Goal: Task Accomplishment & Management: Complete application form

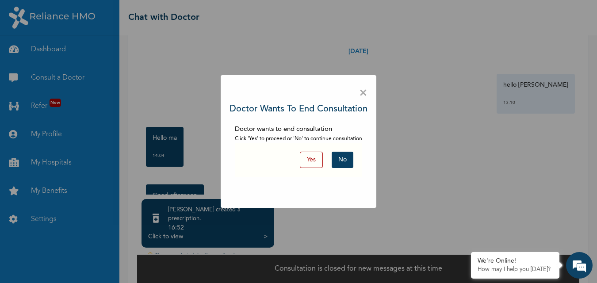
scroll to position [921, 0]
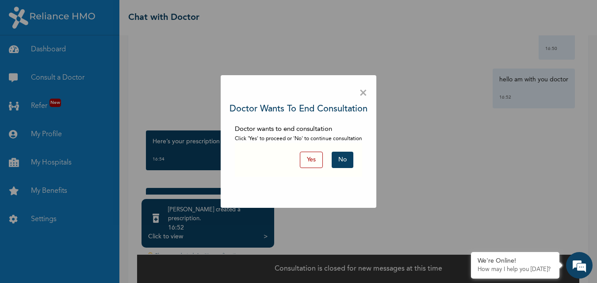
drag, startPoint x: 344, startPoint y: 162, endPoint x: 362, endPoint y: 97, distance: 67.8
click at [344, 162] on button "No" at bounding box center [343, 160] width 22 height 16
click at [344, 162] on div "☰ Chat with Doctor An Error Occurred × Doctor wants to end consultation Doctor …" at bounding box center [358, 141] width 478 height 283
click at [348, 157] on div "☰ Chat with Doctor An Error Occurred × Doctor wants to end consultation Doctor …" at bounding box center [358, 141] width 478 height 283
click at [344, 158] on div "☰ Chat with Doctor An Error Occurred × Doctor wants to end consultation Doctor …" at bounding box center [358, 141] width 478 height 283
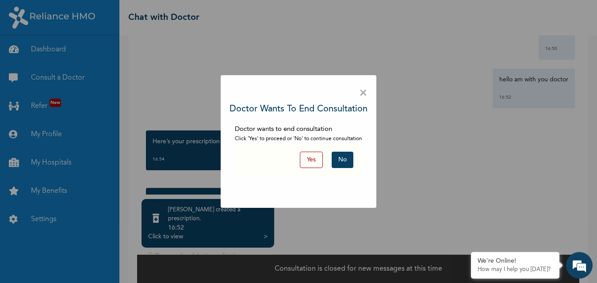
click at [344, 158] on div "☰ Chat with Doctor An Error Occurred × Doctor wants to end consultation Doctor …" at bounding box center [358, 141] width 478 height 283
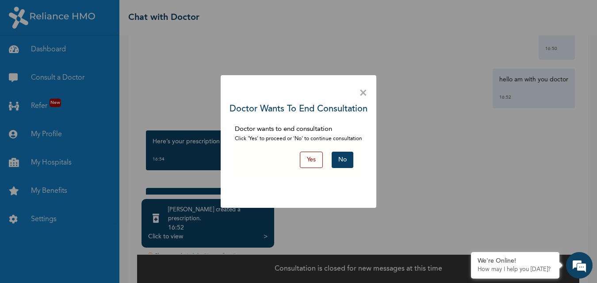
click at [344, 158] on div "☰ Chat with Doctor An Error Occurred × Doctor wants to end consultation Doctor …" at bounding box center [358, 141] width 478 height 283
click at [362, 97] on div "☰ Chat with Doctor An Error Occurred × Doctor wants to end consultation Doctor …" at bounding box center [358, 141] width 478 height 283
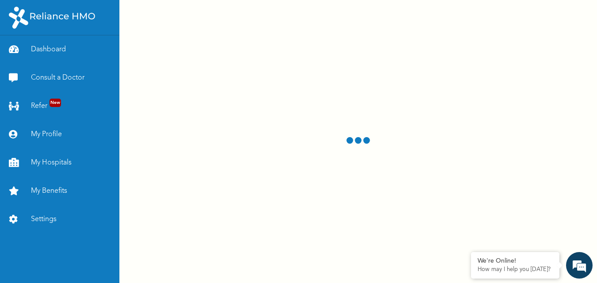
click at [362, 97] on div at bounding box center [358, 141] width 478 height 283
click at [365, 91] on div at bounding box center [358, 141] width 478 height 283
click at [355, 81] on div at bounding box center [358, 141] width 478 height 283
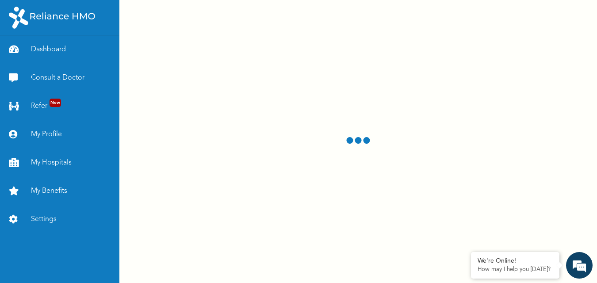
click at [355, 81] on div at bounding box center [358, 141] width 478 height 283
click at [224, 10] on div at bounding box center [358, 141] width 478 height 283
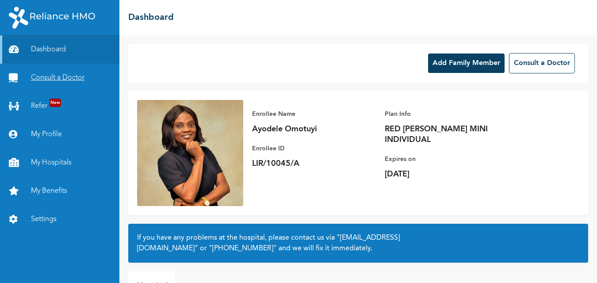
click at [81, 84] on link "Consult a Doctor" at bounding box center [59, 78] width 119 height 28
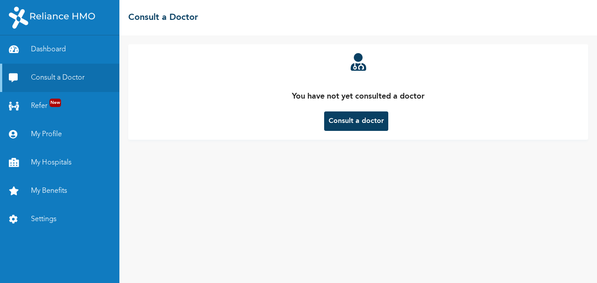
click at [360, 124] on button "Consult a doctor" at bounding box center [356, 120] width 64 height 19
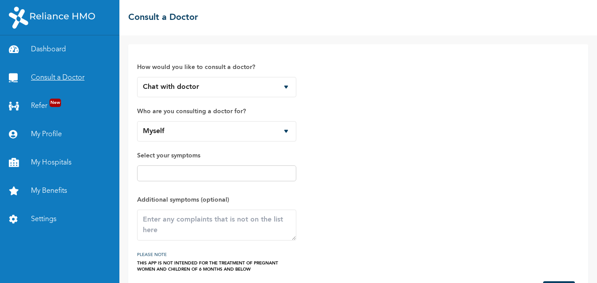
click at [90, 77] on link "Consult a Doctor" at bounding box center [59, 78] width 119 height 28
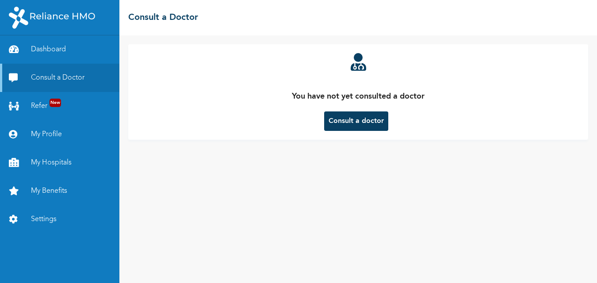
click at [348, 130] on button "Consult a doctor" at bounding box center [356, 120] width 64 height 19
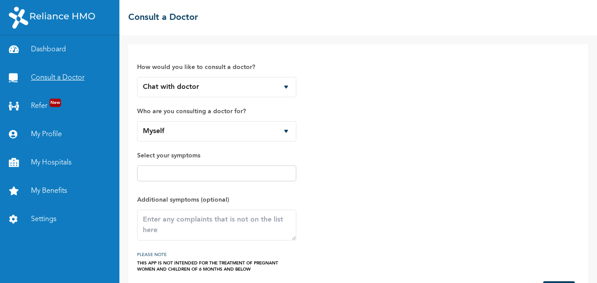
click at [75, 75] on link "Consult a Doctor" at bounding box center [59, 78] width 119 height 28
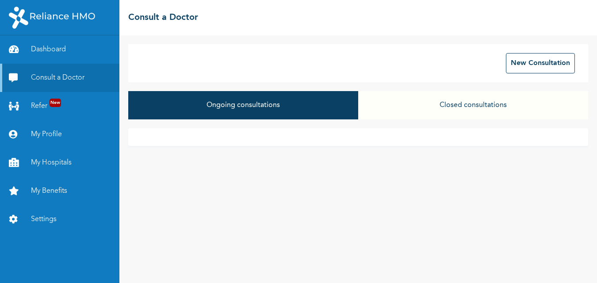
click at [342, 119] on button "Ongoing consultations" at bounding box center [243, 105] width 230 height 28
click at [483, 100] on button "Closed consultations" at bounding box center [473, 105] width 230 height 28
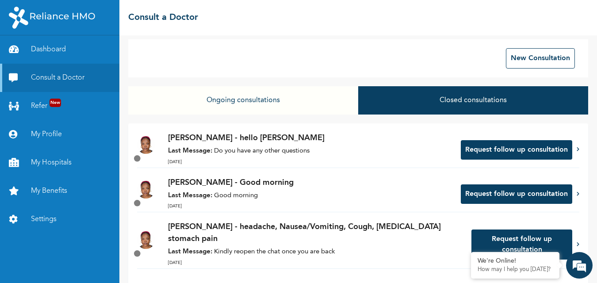
scroll to position [5, 0]
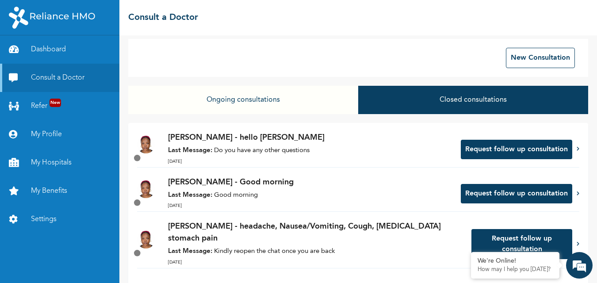
click at [521, 155] on button "Request follow up consultation" at bounding box center [516, 149] width 111 height 19
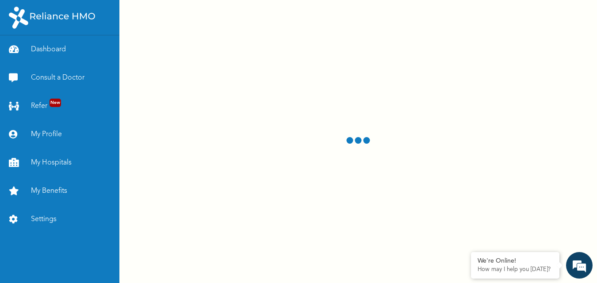
click at [513, 157] on div at bounding box center [358, 141] width 478 height 283
click at [514, 151] on div at bounding box center [358, 141] width 478 height 283
click at [571, 151] on div at bounding box center [358, 141] width 478 height 283
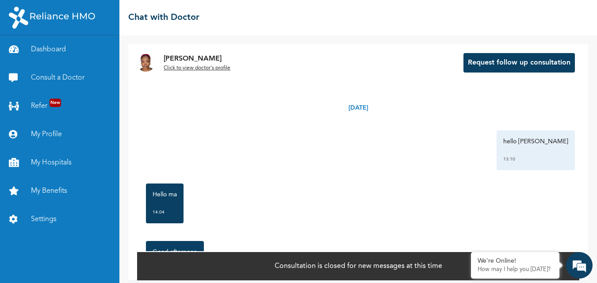
click at [549, 155] on div "13:10" at bounding box center [535, 159] width 65 height 9
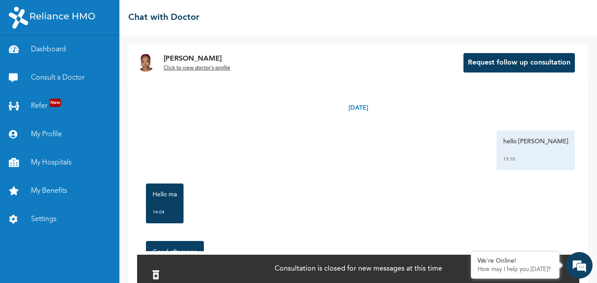
click at [245, 164] on div "[DATE] hello [PERSON_NAME] 13:10 Hello ma 14:04 Good afternoon 14:04 HELLO DOCT…" at bounding box center [358, 166] width 442 height 170
click at [485, 157] on div "hello [PERSON_NAME] 13:10" at bounding box center [358, 150] width 433 height 40
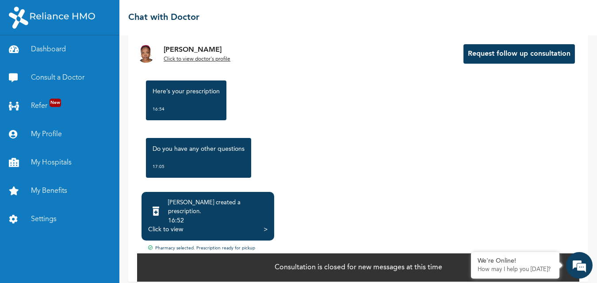
scroll to position [978, 0]
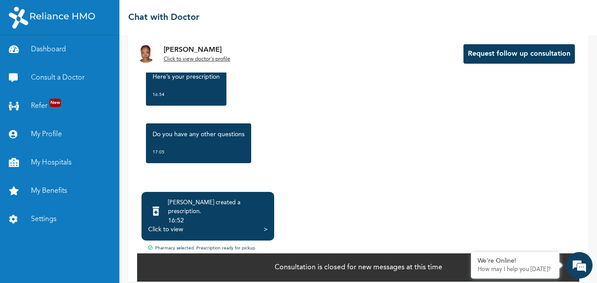
click at [221, 216] on div "16:52" at bounding box center [218, 220] width 100 height 9
click at [178, 207] on div "[PERSON_NAME] created a prescription . 16:52" at bounding box center [207, 212] width 119 height 27
click at [159, 208] on icon at bounding box center [156, 211] width 7 height 9
click at [192, 216] on div "16:52" at bounding box center [218, 220] width 100 height 9
click at [226, 216] on div "16:52" at bounding box center [218, 220] width 100 height 9
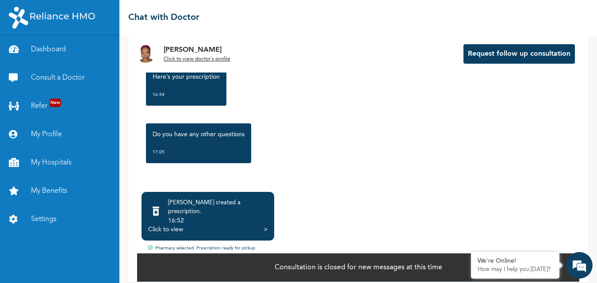
click at [269, 222] on div "[PERSON_NAME] created a prescription . 16:52 Click to view >" at bounding box center [208, 216] width 133 height 49
click at [265, 225] on div ">" at bounding box center [266, 229] width 4 height 9
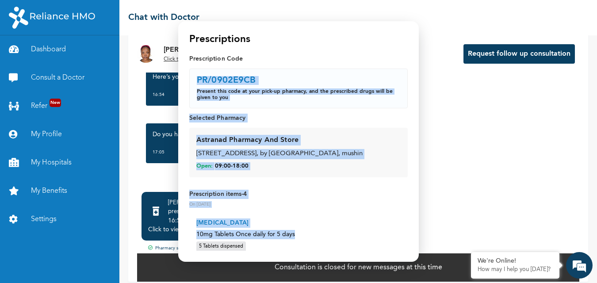
drag, startPoint x: 190, startPoint y: 79, endPoint x: 320, endPoint y: 230, distance: 200.1
click at [320, 230] on div "Prescription Code PR/0902E9CB Present this code at your pick-up pharmacy, and t…" at bounding box center [298, 274] width 219 height 440
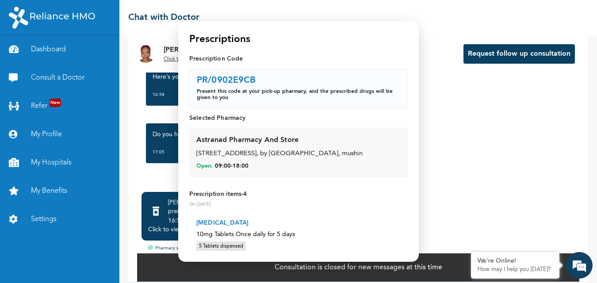
click at [232, 82] on p "PR/0902E9CB" at bounding box center [226, 80] width 59 height 9
copy p "PR/0902E9CB"
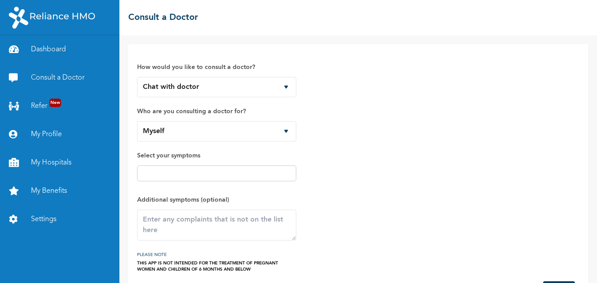
click at [276, 86] on select "Chat with doctor Phone Call" at bounding box center [216, 87] width 159 height 20
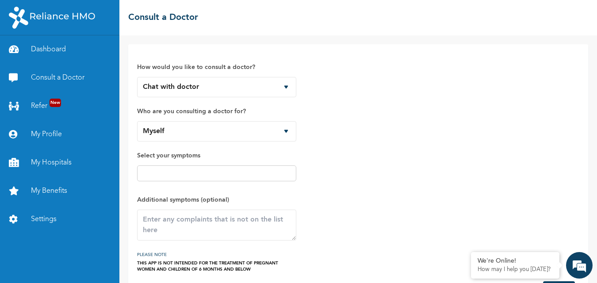
click at [137, 77] on select "Chat with doctor Phone Call" at bounding box center [216, 87] width 159 height 20
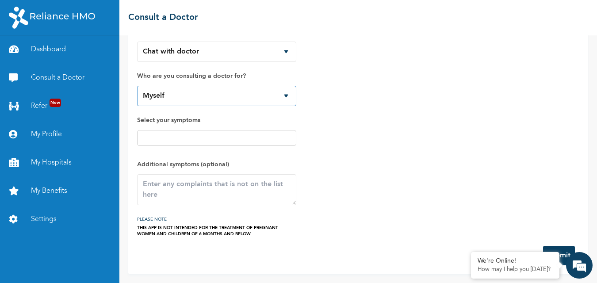
click at [265, 96] on select "Myself Mirabel Alabi" at bounding box center [216, 96] width 159 height 20
select select "821603"
click at [137, 86] on select "Myself Mirabel Alabi" at bounding box center [216, 96] width 159 height 20
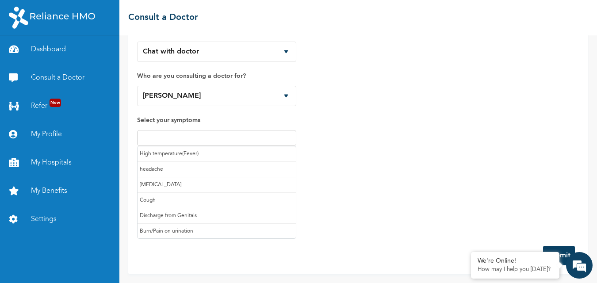
click at [229, 138] on input "text" at bounding box center [217, 138] width 154 height 11
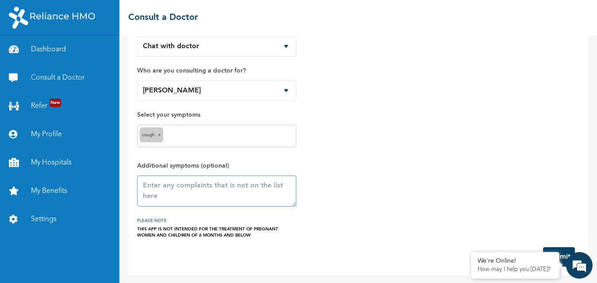
scroll to position [42, 0]
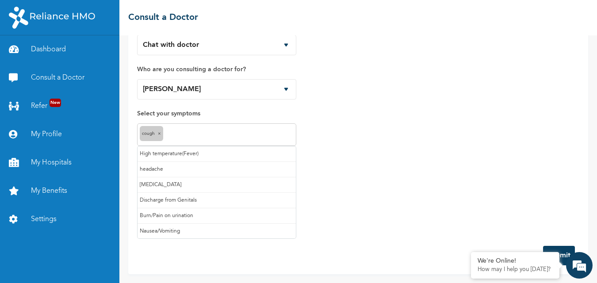
click at [238, 132] on input "text" at bounding box center [229, 135] width 128 height 11
type input "k"
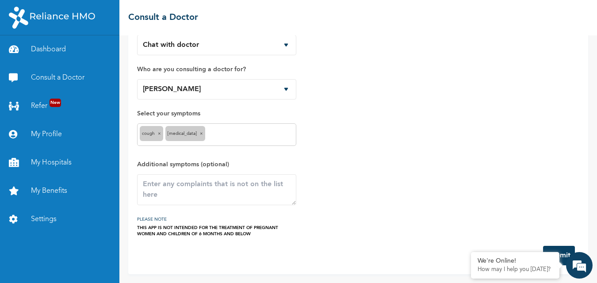
click at [561, 252] on button "Submit" at bounding box center [559, 255] width 32 height 19
